Goal: Find specific page/section: Find specific page/section

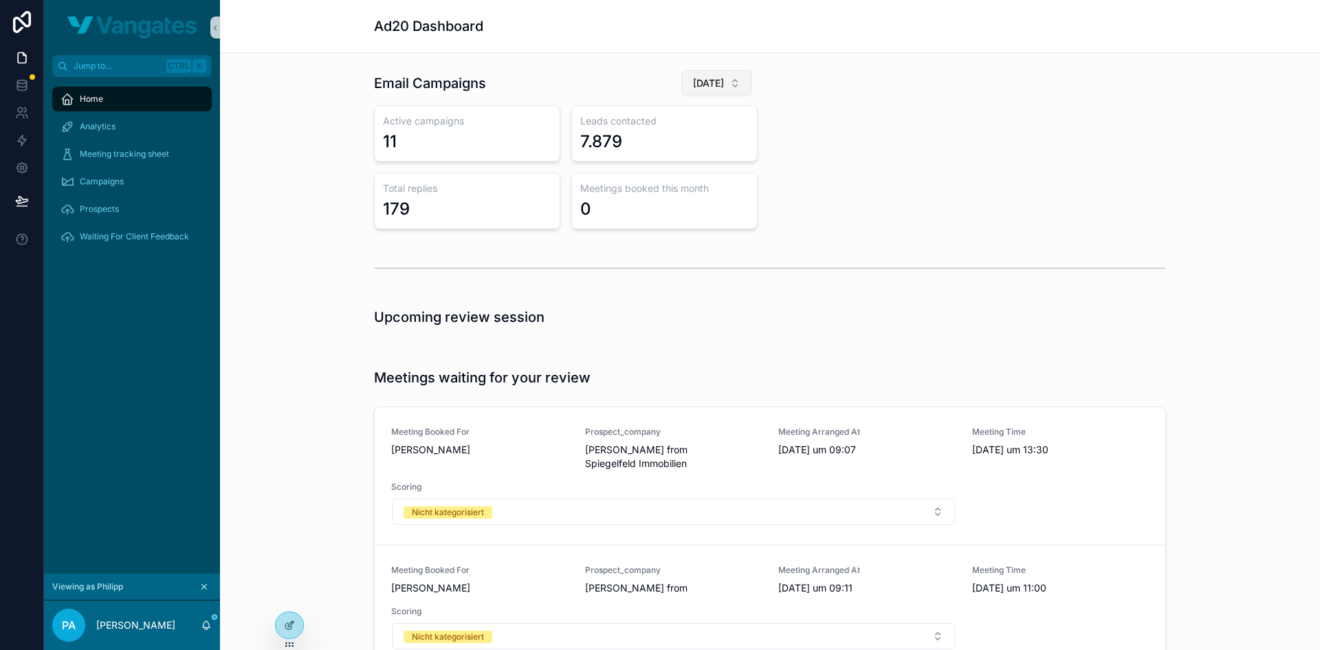
click at [716, 82] on span "[DATE]" at bounding box center [708, 83] width 31 height 14
click at [690, 186] on div "[DATE]" at bounding box center [697, 183] width 165 height 22
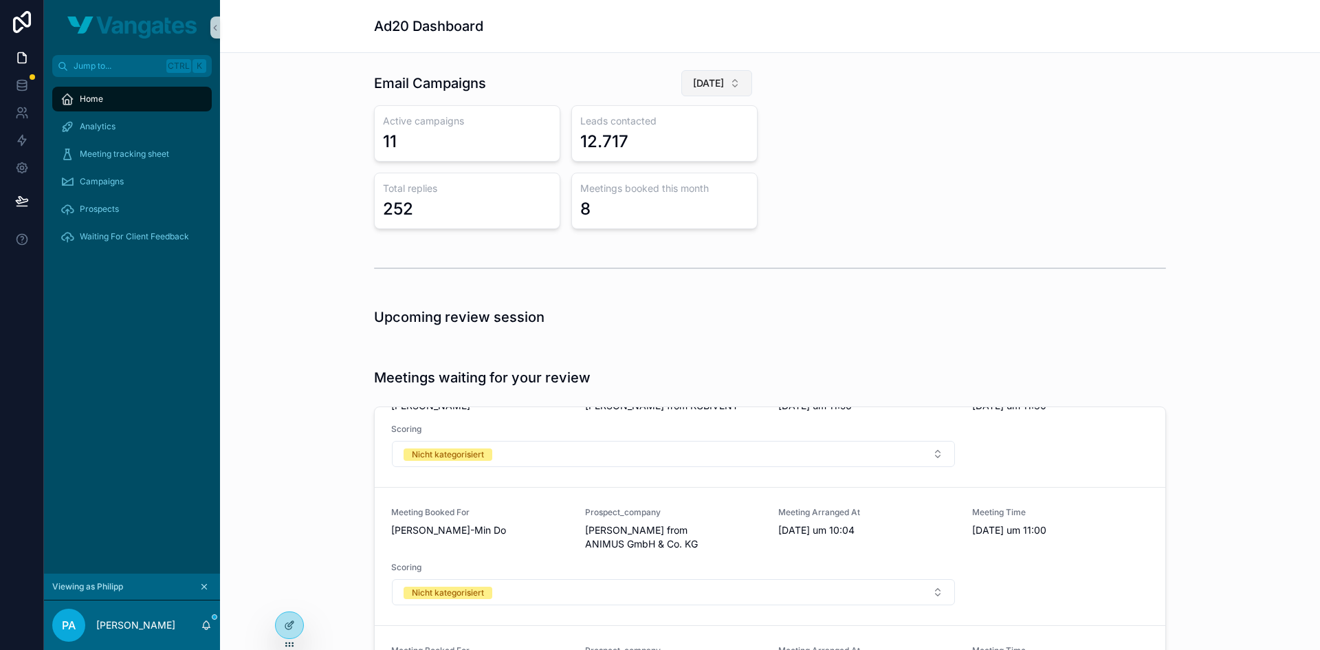
click at [695, 89] on span "[DATE]" at bounding box center [708, 83] width 31 height 14
click at [659, 166] on span "[DATE]" at bounding box center [643, 161] width 32 height 14
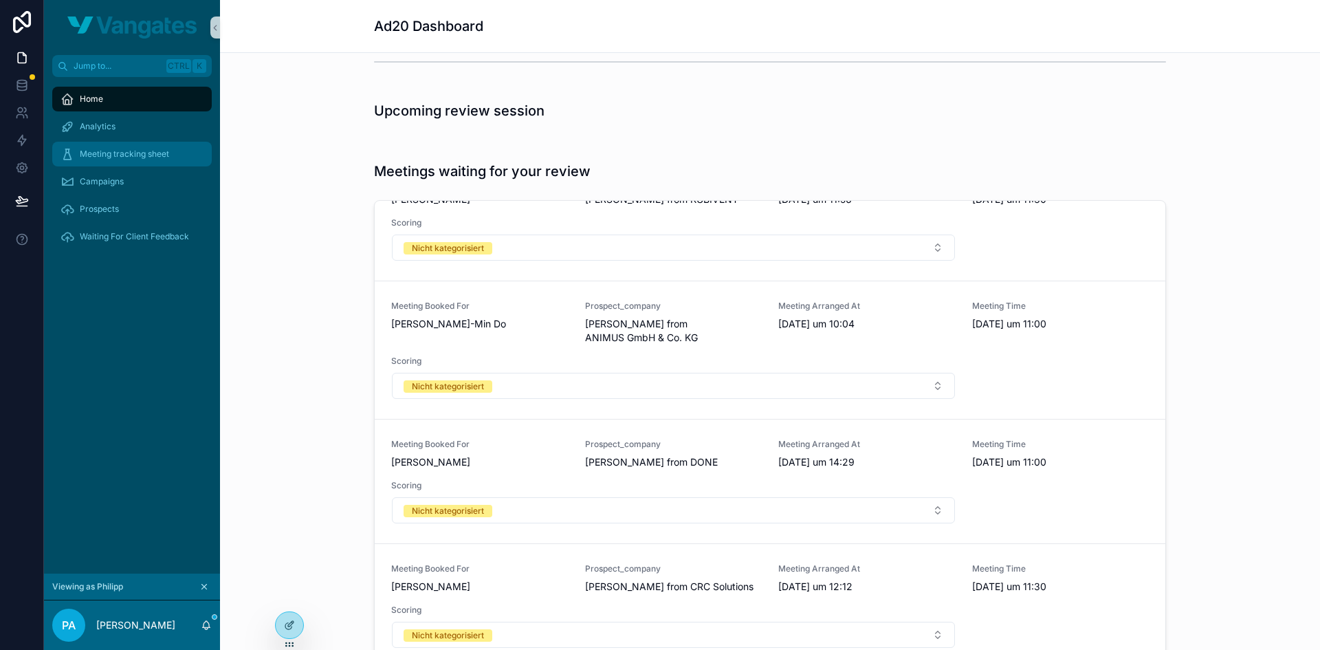
click at [155, 153] on span "Meeting tracking sheet" at bounding box center [124, 153] width 89 height 11
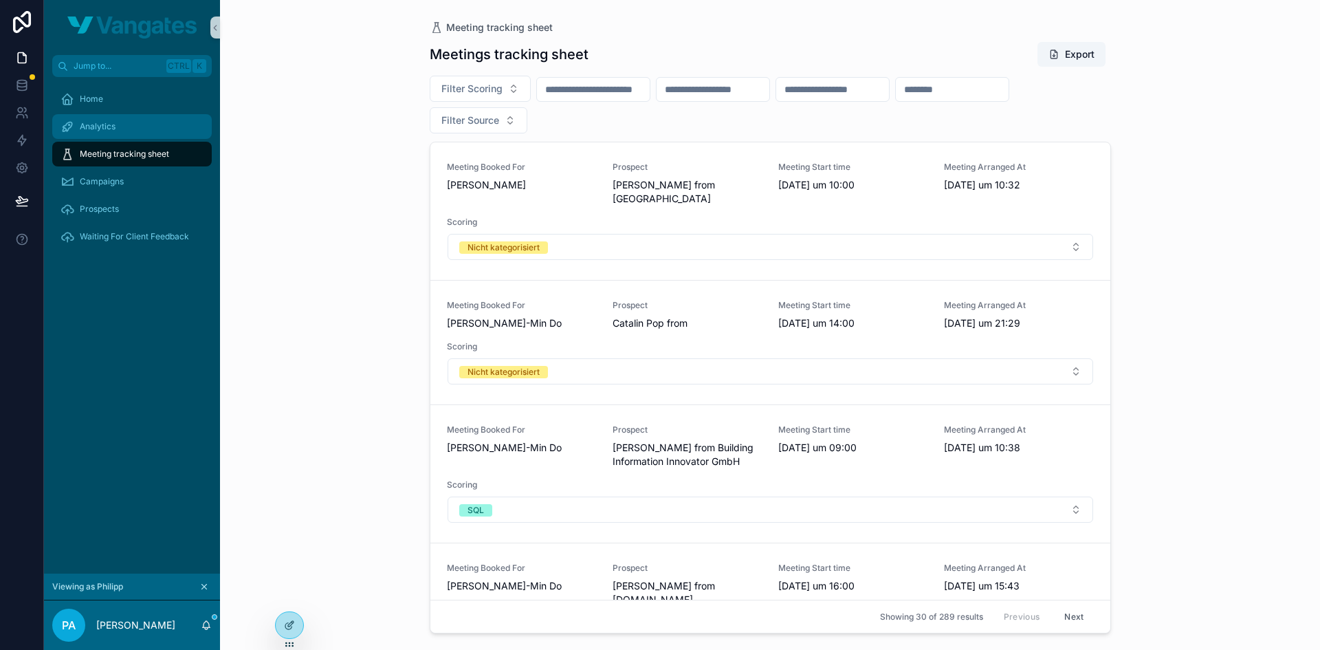
click at [138, 118] on div "Analytics" at bounding box center [131, 126] width 143 height 22
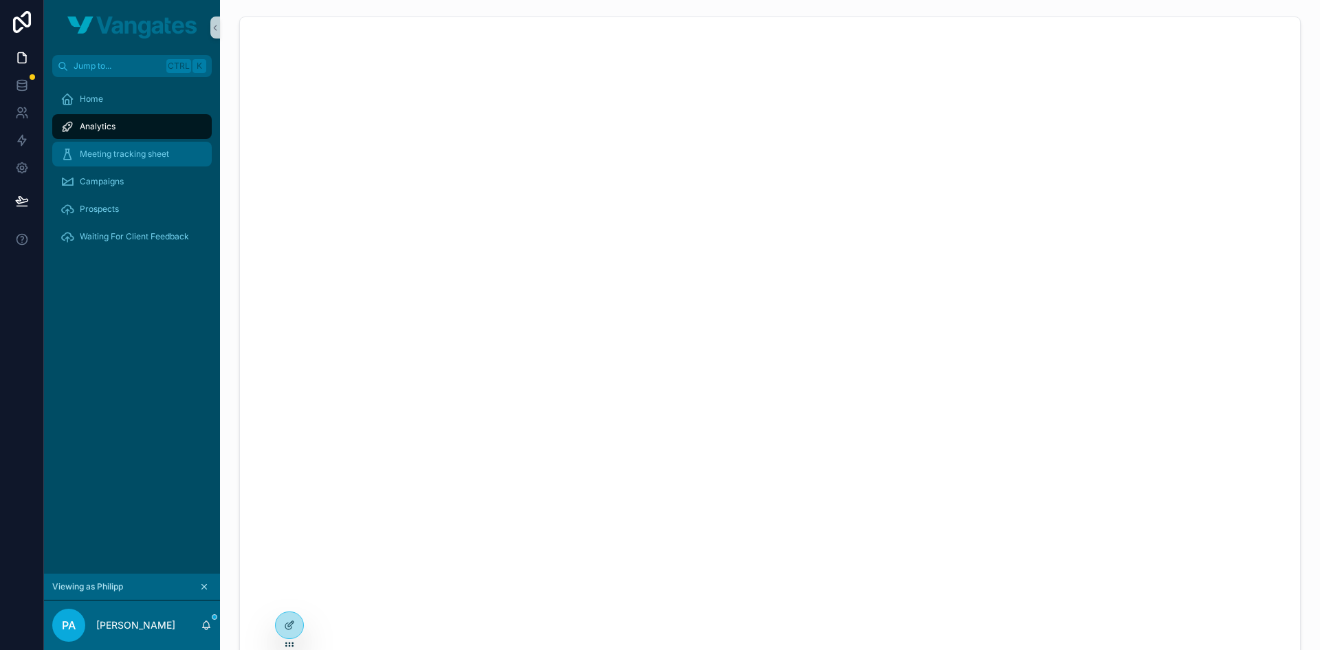
click at [163, 156] on span "Meeting tracking sheet" at bounding box center [124, 153] width 89 height 11
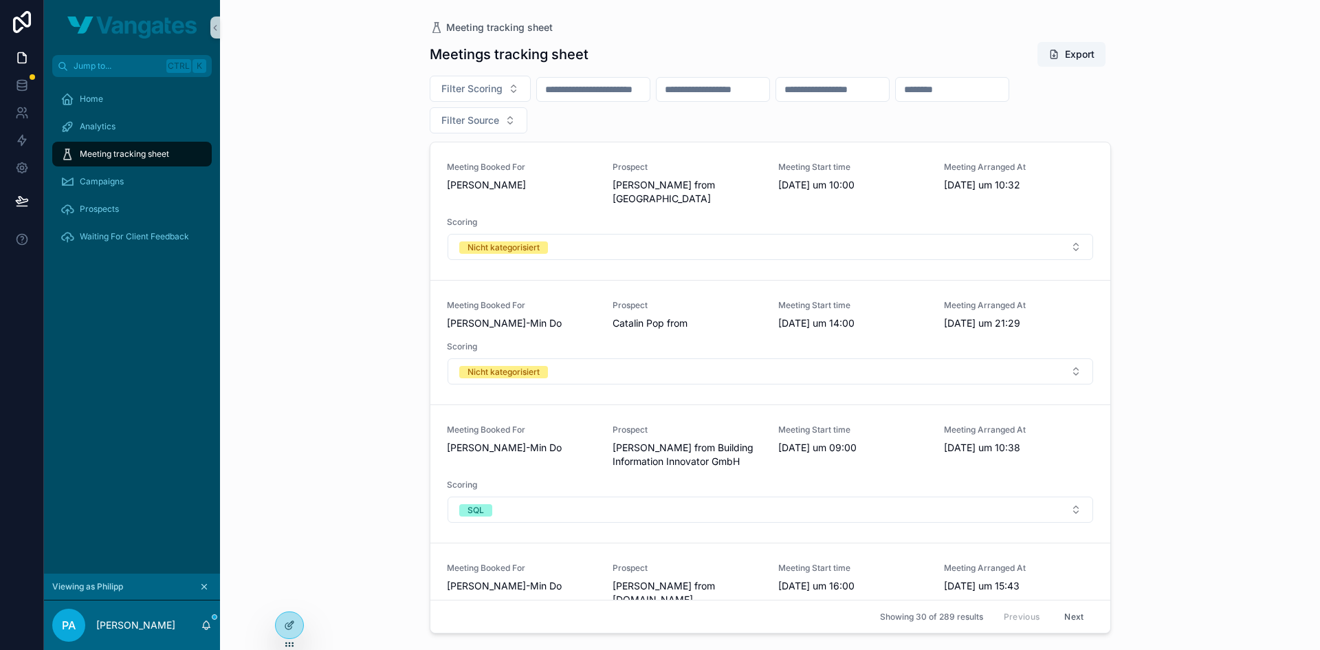
click at [889, 92] on input "scrollable content" at bounding box center [832, 89] width 113 height 19
type input "*******"
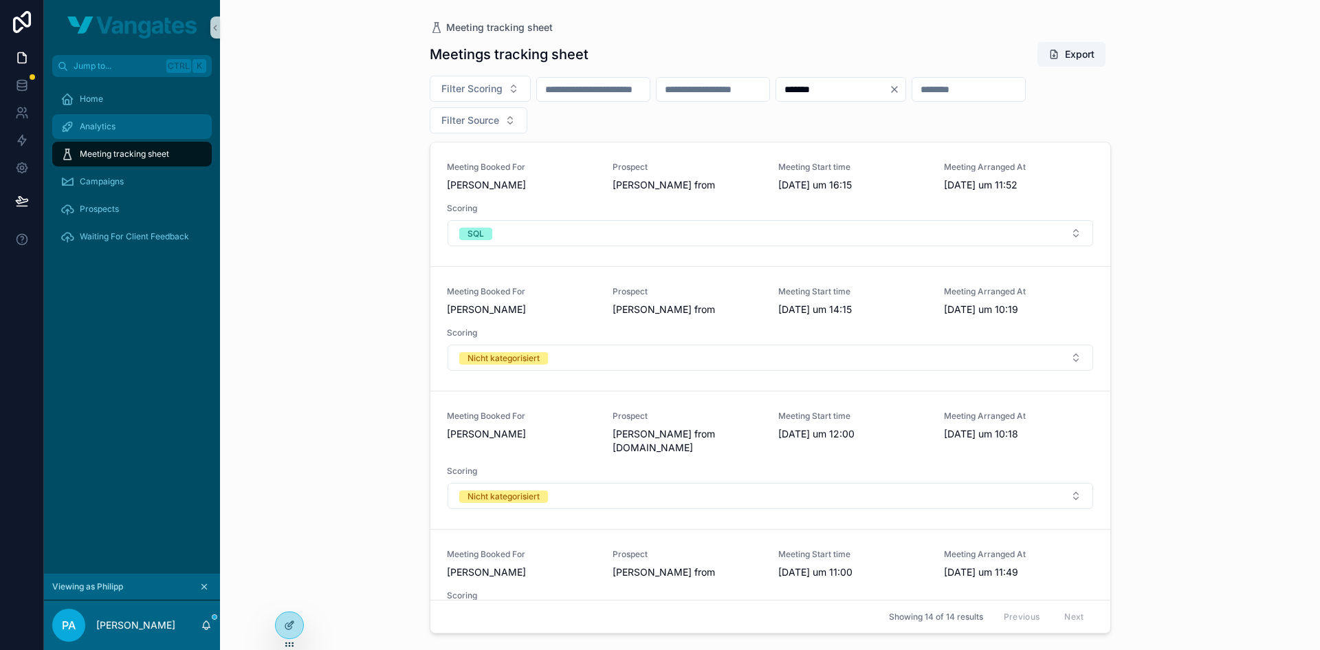
click at [146, 125] on div "Analytics" at bounding box center [131, 126] width 143 height 22
